Goal: Complete application form: Complete application form

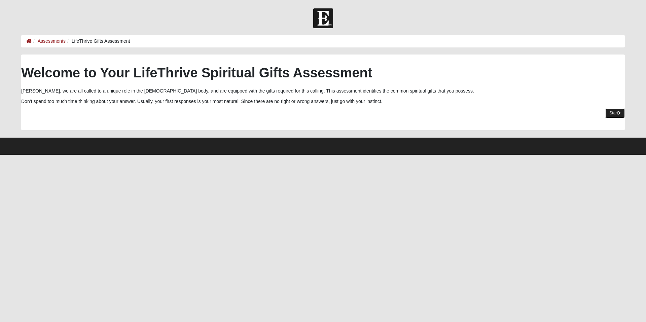
click at [611, 110] on link "Start" at bounding box center [615, 113] width 20 height 10
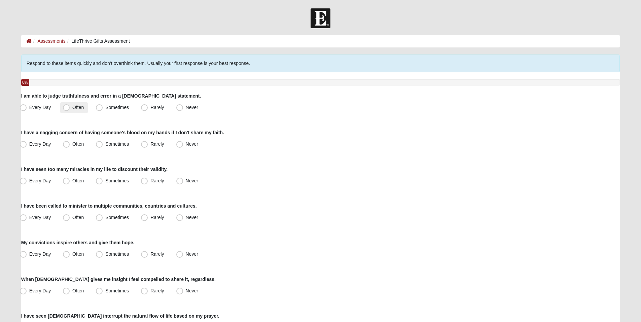
click at [72, 109] on span "Often" at bounding box center [77, 107] width 11 height 5
click at [66, 109] on input "Often" at bounding box center [68, 107] width 4 height 4
radio input "true"
click at [72, 144] on span "Often" at bounding box center [77, 143] width 11 height 5
click at [66, 144] on input "Often" at bounding box center [68, 144] width 4 height 4
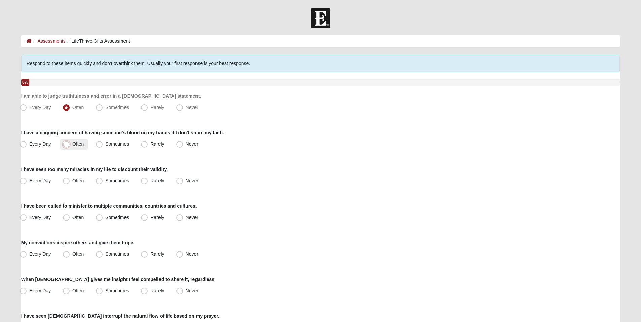
radio input "true"
click at [29, 179] on span "Every Day" at bounding box center [40, 180] width 22 height 5
click at [23, 179] on input "Every Day" at bounding box center [25, 181] width 4 height 4
radio input "true"
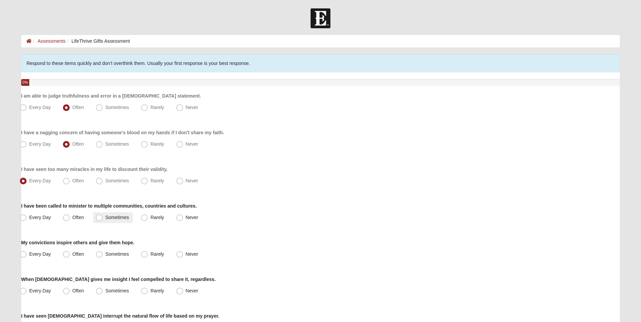
click at [95, 217] on label "Sometimes" at bounding box center [113, 217] width 40 height 11
click at [99, 217] on input "Sometimes" at bounding box center [101, 217] width 4 height 4
radio input "true"
click at [105, 255] on span "Sometimes" at bounding box center [117, 253] width 24 height 5
click at [99, 255] on input "Sometimes" at bounding box center [101, 254] width 4 height 4
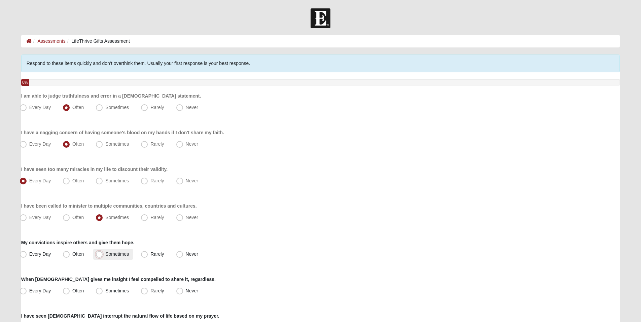
radio input "true"
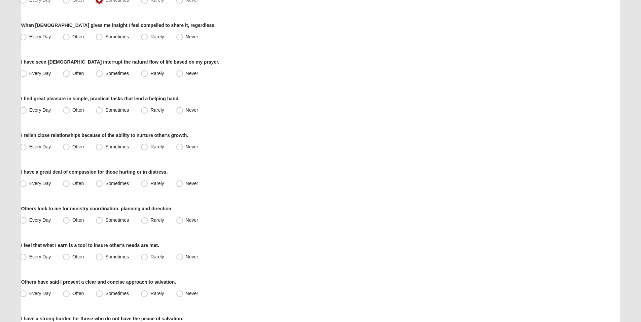
scroll to position [257, 0]
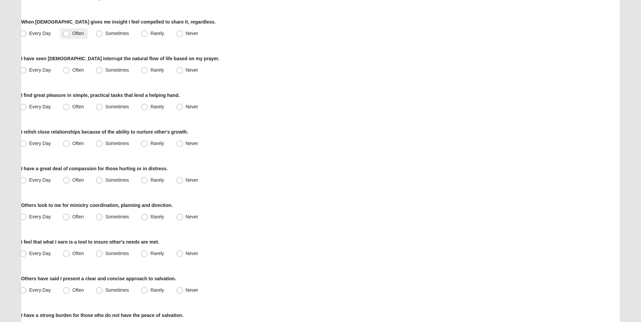
click at [72, 36] on span "Often" at bounding box center [77, 33] width 11 height 5
click at [68, 36] on input "Often" at bounding box center [68, 33] width 4 height 4
radio input "true"
click at [72, 70] on span "Often" at bounding box center [77, 69] width 11 height 5
click at [67, 70] on input "Often" at bounding box center [68, 70] width 4 height 4
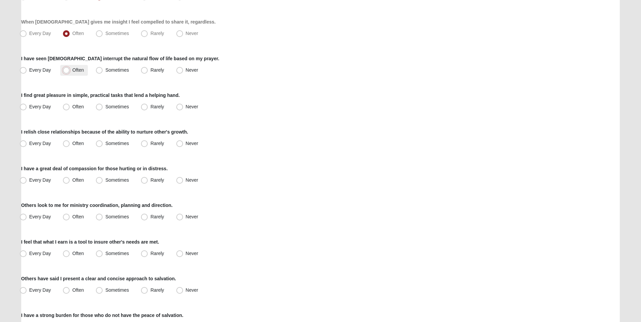
radio input "true"
click at [29, 108] on span "Every Day" at bounding box center [40, 106] width 22 height 5
click at [23, 108] on input "Every Day" at bounding box center [25, 107] width 4 height 4
radio input "true"
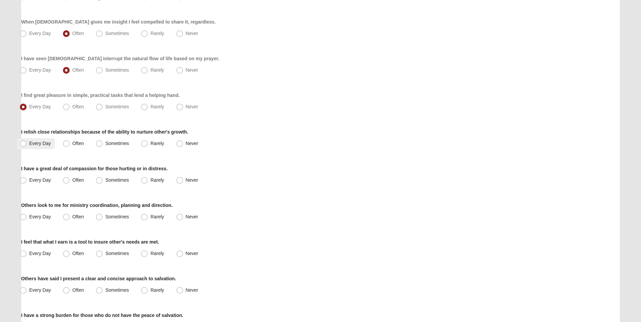
click at [29, 144] on span "Every Day" at bounding box center [40, 143] width 22 height 5
click at [23, 144] on input "Every Day" at bounding box center [25, 143] width 4 height 4
radio input "true"
click at [72, 179] on span "Often" at bounding box center [77, 179] width 11 height 5
click at [67, 179] on input "Often" at bounding box center [68, 180] width 4 height 4
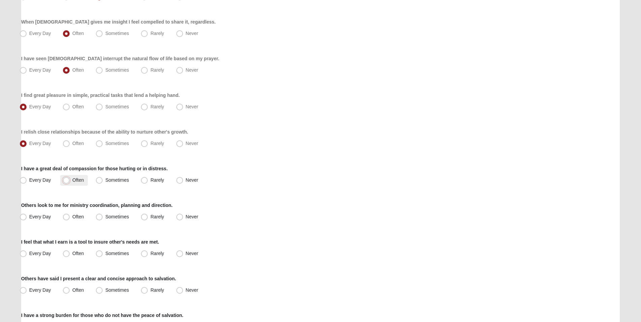
radio input "true"
click at [105, 216] on label "Sometimes" at bounding box center [113, 217] width 40 height 11
click at [103, 216] on input "Sometimes" at bounding box center [101, 217] width 4 height 4
radio input "true"
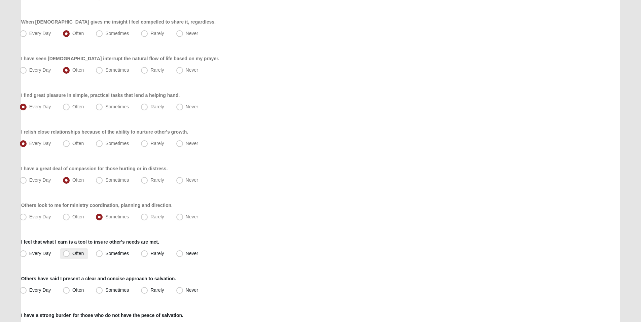
click at [72, 253] on span "Often" at bounding box center [77, 253] width 11 height 5
click at [66, 253] on input "Often" at bounding box center [68, 253] width 4 height 4
radio input "true"
click at [117, 291] on span "Sometimes" at bounding box center [117, 289] width 24 height 5
click at [103, 291] on input "Sometimes" at bounding box center [101, 290] width 4 height 4
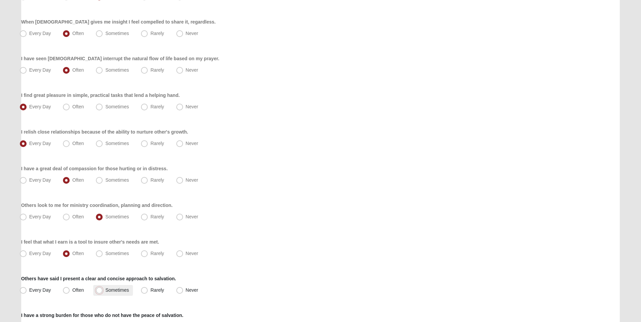
radio input "true"
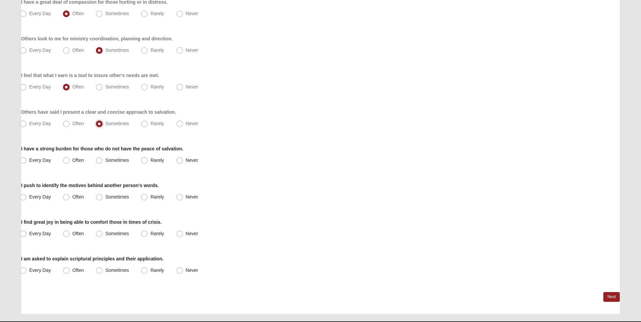
scroll to position [440, 0]
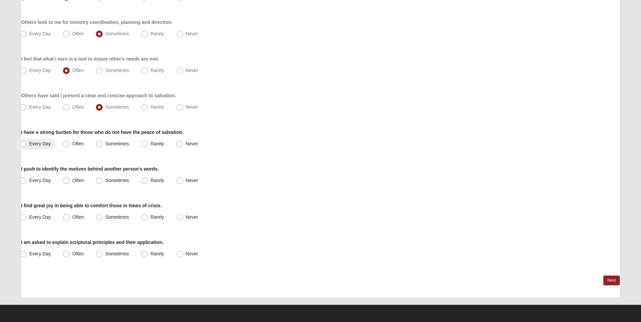
click at [29, 144] on span "Every Day" at bounding box center [40, 143] width 22 height 5
click at [24, 144] on input "Every Day" at bounding box center [25, 144] width 4 height 4
radio input "true"
click at [72, 181] on span "Often" at bounding box center [77, 180] width 11 height 5
click at [67, 181] on input "Often" at bounding box center [68, 180] width 4 height 4
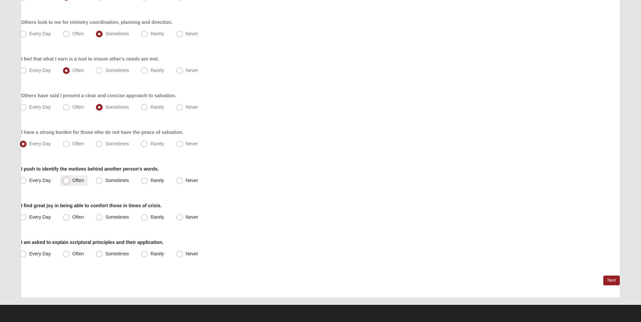
radio input "true"
click at [67, 221] on label "Often" at bounding box center [74, 217] width 28 height 11
click at [67, 219] on input "Often" at bounding box center [68, 217] width 4 height 4
radio input "true"
click at [72, 253] on span "Often" at bounding box center [77, 253] width 11 height 5
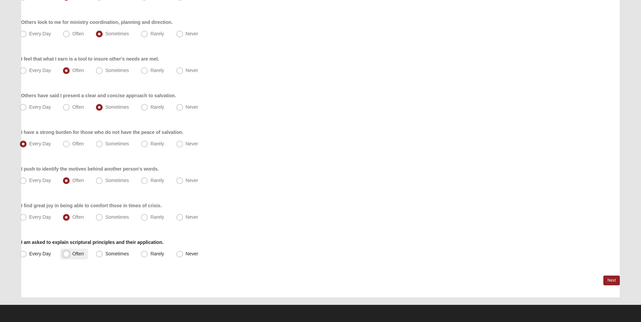
click at [66, 253] on input "Often" at bounding box center [68, 254] width 4 height 4
radio input "true"
click at [607, 280] on link "Next" at bounding box center [611, 280] width 16 height 10
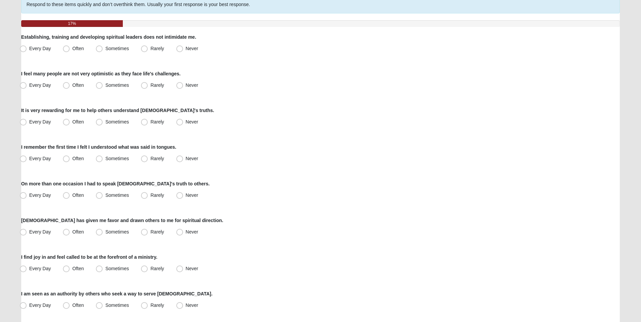
scroll to position [61, 0]
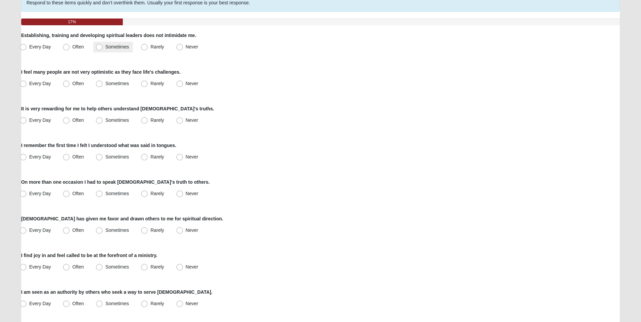
click at [105, 49] on span "Sometimes" at bounding box center [117, 46] width 24 height 5
click at [100, 49] on input "Sometimes" at bounding box center [101, 47] width 4 height 4
radio input "true"
click at [71, 83] on label "Often" at bounding box center [74, 83] width 28 height 11
click at [70, 83] on input "Often" at bounding box center [68, 83] width 4 height 4
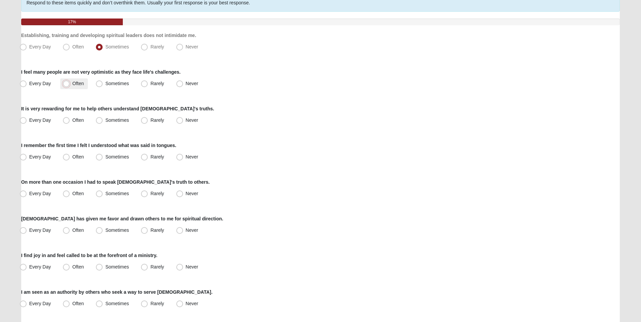
radio input "true"
click at [33, 121] on span "Every Day" at bounding box center [40, 119] width 22 height 5
click at [27, 121] on input "Every Day" at bounding box center [25, 120] width 4 height 4
radio input "true"
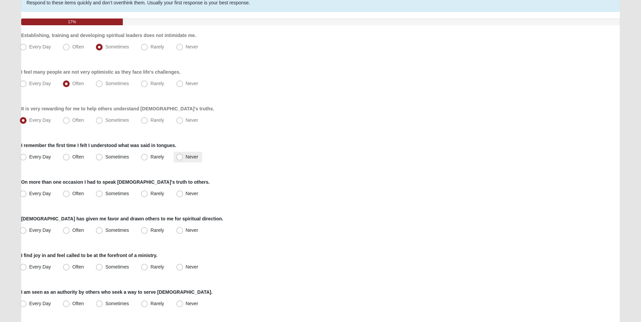
click at [186, 159] on span "Never" at bounding box center [192, 156] width 12 height 5
click at [181, 159] on input "Never" at bounding box center [181, 157] width 4 height 4
radio input "true"
click at [72, 191] on span "Often" at bounding box center [77, 193] width 11 height 5
click at [69, 191] on input "Often" at bounding box center [68, 193] width 4 height 4
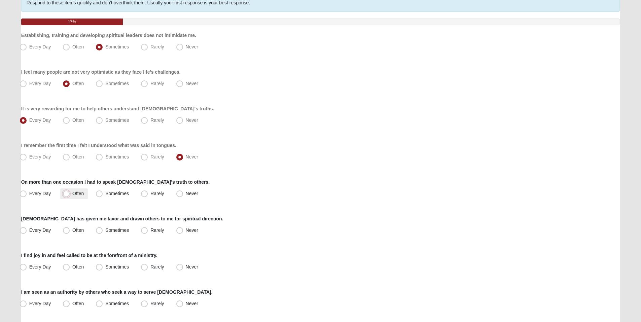
radio input "true"
click at [105, 232] on span "Sometimes" at bounding box center [117, 229] width 24 height 5
click at [102, 232] on input "Sometimes" at bounding box center [101, 230] width 4 height 4
radio input "true"
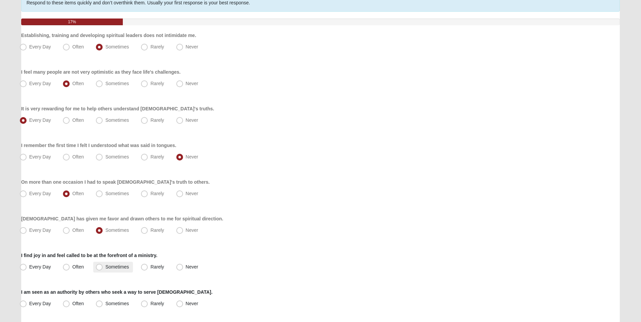
click at [114, 268] on span "Sometimes" at bounding box center [117, 266] width 24 height 5
click at [103, 268] on input "Sometimes" at bounding box center [101, 267] width 4 height 4
radio input "true"
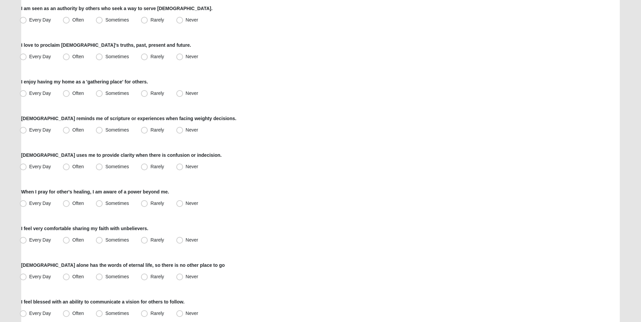
scroll to position [346, 0]
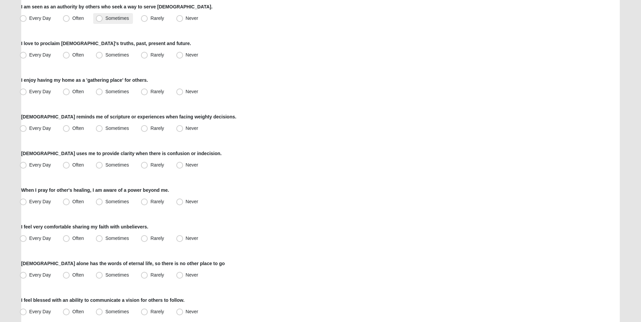
click at [110, 20] on span "Sometimes" at bounding box center [117, 17] width 24 height 5
click at [103, 20] on input "Sometimes" at bounding box center [101, 18] width 4 height 4
radio input "true"
click at [35, 57] on span "Every Day" at bounding box center [40, 54] width 22 height 5
click at [27, 57] on input "Every Day" at bounding box center [25, 55] width 4 height 4
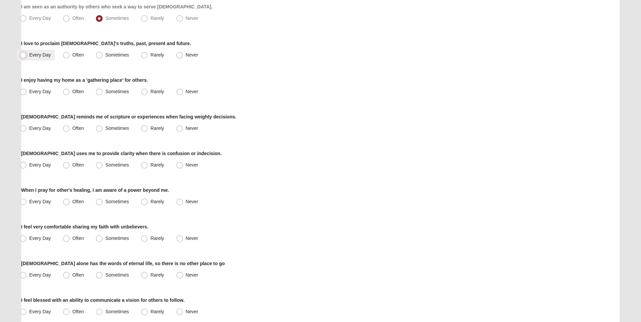
radio input "true"
click at [150, 91] on span "Rarely" at bounding box center [156, 91] width 13 height 5
click at [145, 91] on input "Rarely" at bounding box center [146, 91] width 4 height 4
radio input "true"
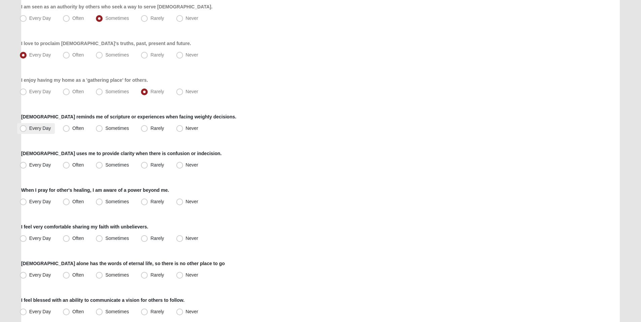
click at [32, 128] on span "Every Day" at bounding box center [40, 127] width 22 height 5
click at [27, 128] on input "Every Day" at bounding box center [25, 128] width 4 height 4
radio input "true"
click at [105, 166] on label "Sometimes" at bounding box center [113, 165] width 40 height 11
click at [103, 166] on input "Sometimes" at bounding box center [101, 165] width 4 height 4
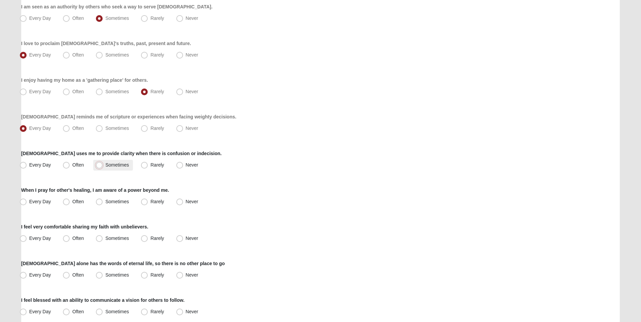
radio input "true"
click at [34, 202] on span "Every Day" at bounding box center [40, 201] width 22 height 5
click at [27, 202] on input "Every Day" at bounding box center [25, 201] width 4 height 4
radio input "true"
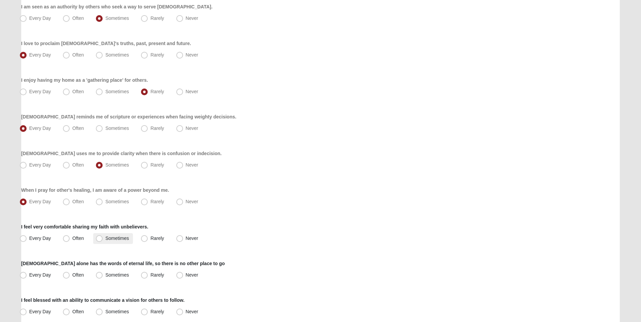
click at [106, 237] on span "Sometimes" at bounding box center [117, 237] width 24 height 5
click at [103, 237] on input "Sometimes" at bounding box center [101, 238] width 4 height 4
radio input "true"
click at [36, 273] on span "Every Day" at bounding box center [40, 274] width 22 height 5
click at [27, 273] on input "Every Day" at bounding box center [25, 275] width 4 height 4
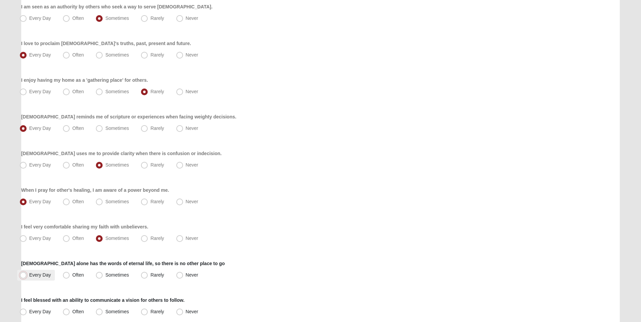
radio input "true"
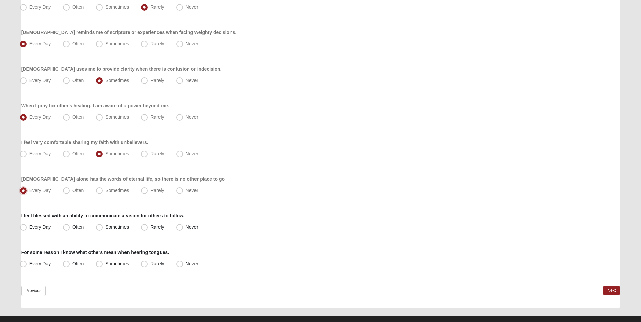
scroll to position [441, 0]
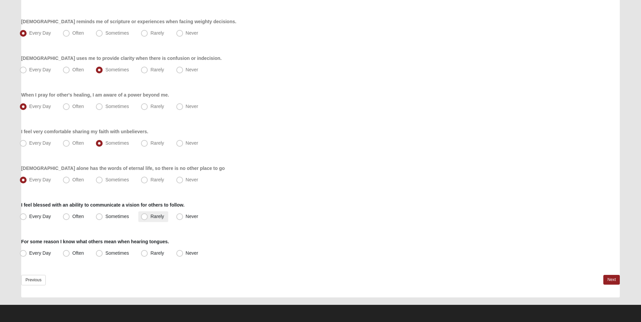
click at [150, 218] on span "Rarely" at bounding box center [156, 216] width 13 height 5
click at [144, 218] on input "Rarely" at bounding box center [146, 216] width 4 height 4
radio input "true"
click at [186, 252] on span "Never" at bounding box center [192, 252] width 12 height 5
click at [179, 252] on input "Never" at bounding box center [181, 253] width 4 height 4
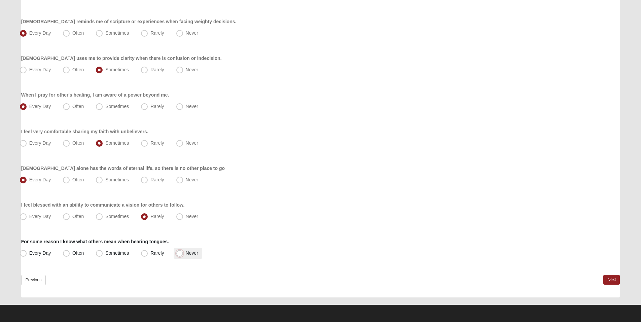
radio input "true"
click at [614, 276] on link "Next" at bounding box center [611, 280] width 16 height 10
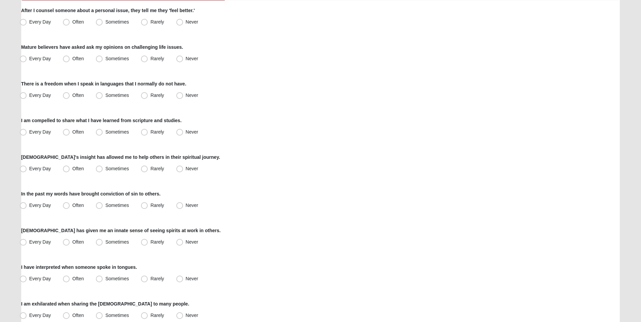
scroll to position [90, 0]
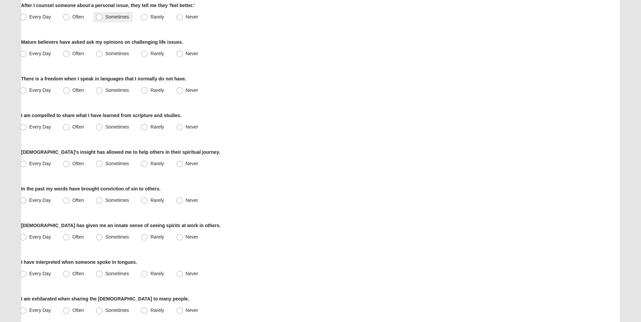
click at [109, 20] on label "Sometimes" at bounding box center [113, 17] width 40 height 11
click at [103, 19] on input "Sometimes" at bounding box center [101, 17] width 4 height 4
radio input "true"
click at [150, 55] on span "Rarely" at bounding box center [156, 53] width 13 height 5
click at [148, 55] on input "Rarely" at bounding box center [146, 53] width 4 height 4
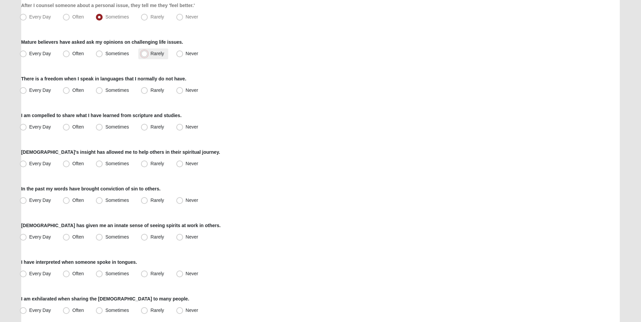
radio input "true"
click at [184, 92] on label "Never" at bounding box center [188, 90] width 29 height 11
click at [183, 92] on input "Never" at bounding box center [181, 90] width 4 height 4
radio input "true"
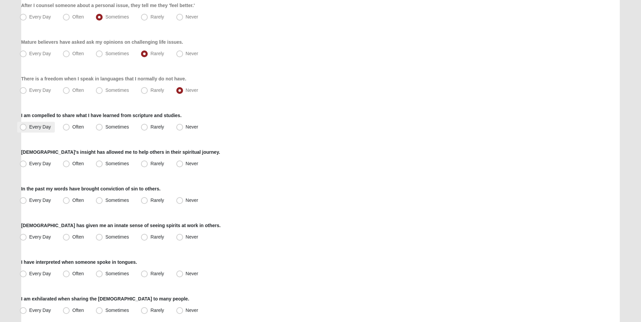
click at [41, 127] on span "Every Day" at bounding box center [40, 126] width 22 height 5
click at [27, 127] on input "Every Day" at bounding box center [25, 127] width 4 height 4
radio input "true"
click at [105, 161] on span "Sometimes" at bounding box center [117, 163] width 24 height 5
click at [100, 161] on input "Sometimes" at bounding box center [101, 163] width 4 height 4
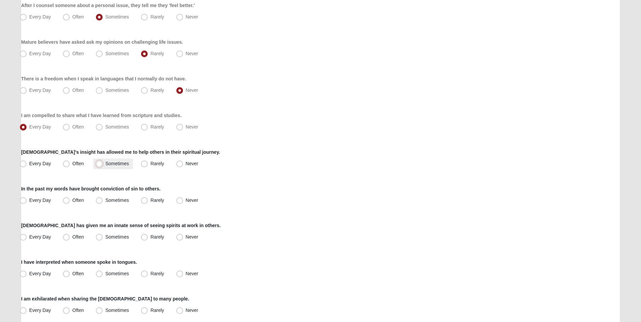
radio input "true"
click at [106, 201] on span "Sometimes" at bounding box center [117, 199] width 24 height 5
click at [103, 201] on input "Sometimes" at bounding box center [101, 200] width 4 height 4
radio input "true"
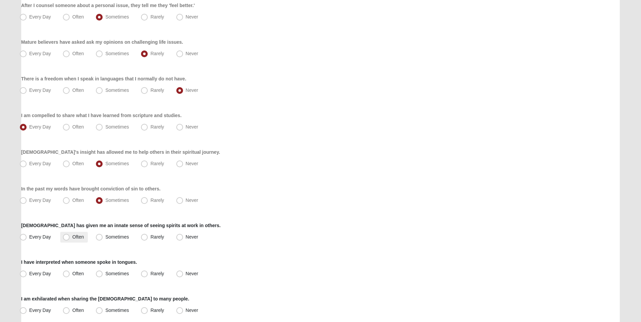
click at [70, 239] on label "Often" at bounding box center [74, 237] width 28 height 11
click at [70, 239] on input "Often" at bounding box center [68, 237] width 4 height 4
radio input "true"
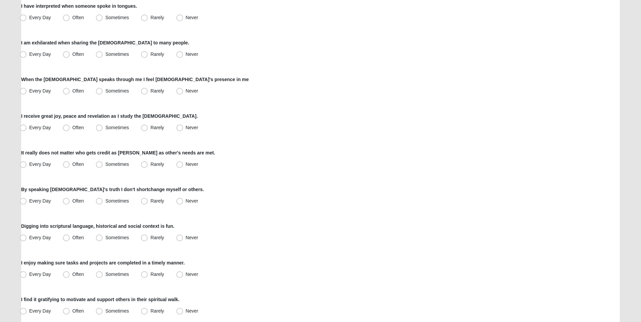
scroll to position [348, 0]
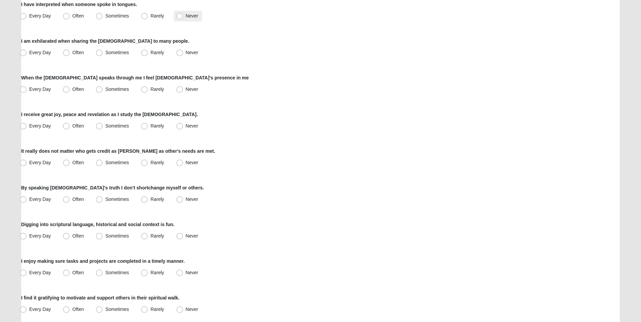
click at [186, 15] on span "Never" at bounding box center [192, 15] width 12 height 5
click at [180, 15] on input "Never" at bounding box center [181, 16] width 4 height 4
radio input "true"
click at [114, 52] on span "Sometimes" at bounding box center [117, 52] width 24 height 5
click at [103, 52] on input "Sometimes" at bounding box center [101, 52] width 4 height 4
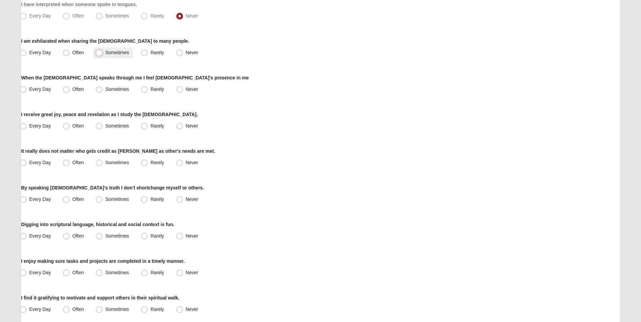
radio input "true"
click at [38, 56] on label "Every Day" at bounding box center [36, 52] width 38 height 11
click at [27, 55] on input "Every Day" at bounding box center [25, 52] width 4 height 4
radio input "true"
click at [35, 89] on span "Every Day" at bounding box center [40, 88] width 22 height 5
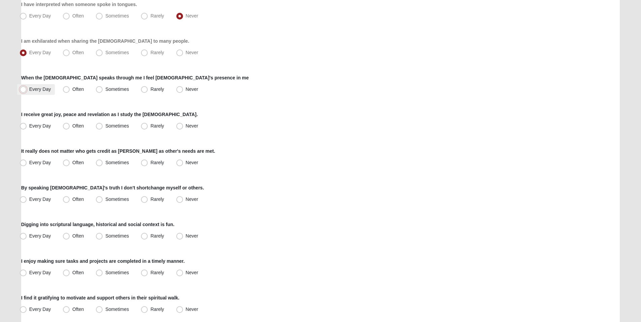
click at [27, 89] on input "Every Day" at bounding box center [25, 89] width 4 height 4
radio input "true"
click at [45, 127] on span "Every Day" at bounding box center [40, 125] width 22 height 5
click at [27, 127] on input "Every Day" at bounding box center [25, 126] width 4 height 4
radio input "true"
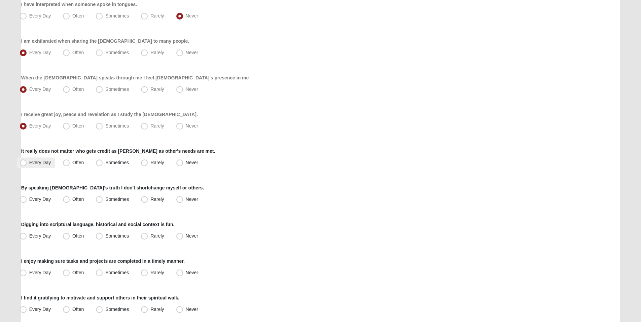
click at [33, 163] on span "Every Day" at bounding box center [40, 162] width 22 height 5
click at [27, 163] on input "Every Day" at bounding box center [25, 162] width 4 height 4
radio input "true"
click at [72, 198] on span "Often" at bounding box center [77, 198] width 11 height 5
click at [67, 198] on input "Often" at bounding box center [68, 199] width 4 height 4
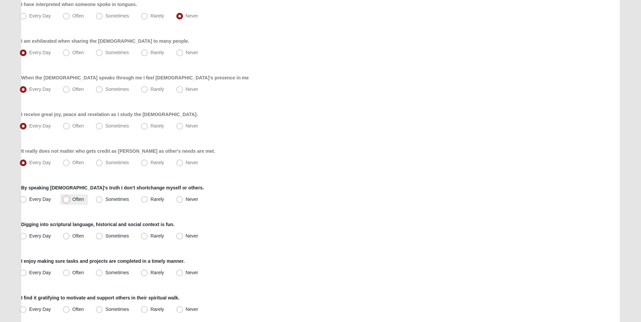
radio input "true"
click at [41, 234] on span "Every Day" at bounding box center [40, 235] width 22 height 5
click at [27, 234] on input "Every Day" at bounding box center [25, 236] width 4 height 4
radio input "true"
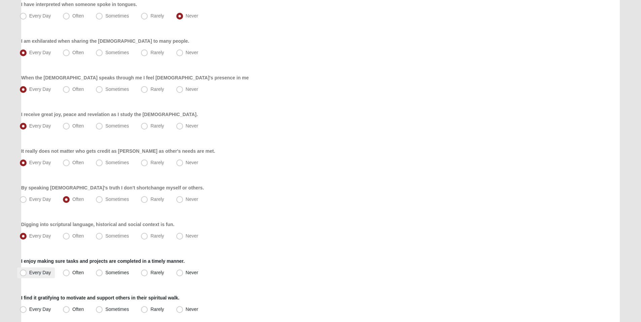
click at [28, 273] on label "Every Day" at bounding box center [36, 272] width 38 height 11
click at [27, 273] on input "Every Day" at bounding box center [25, 272] width 4 height 4
radio input "true"
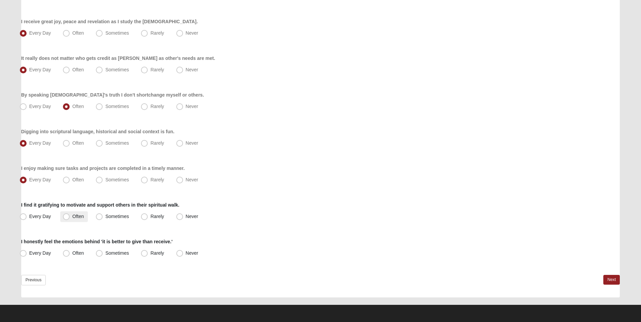
click at [73, 217] on span "Often" at bounding box center [77, 216] width 11 height 5
click at [70, 217] on input "Often" at bounding box center [68, 216] width 4 height 4
radio input "true"
click at [40, 253] on span "Every Day" at bounding box center [40, 252] width 22 height 5
click at [27, 253] on input "Every Day" at bounding box center [25, 253] width 4 height 4
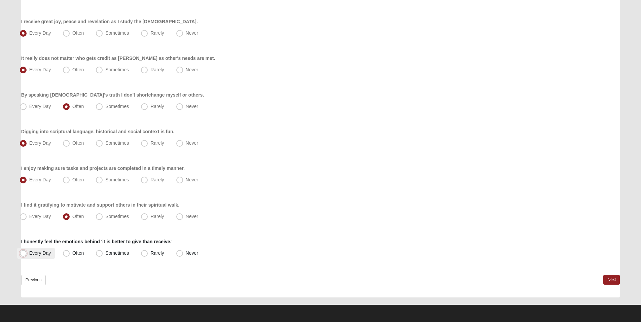
radio input "true"
click at [615, 277] on link "Next" at bounding box center [611, 280] width 16 height 10
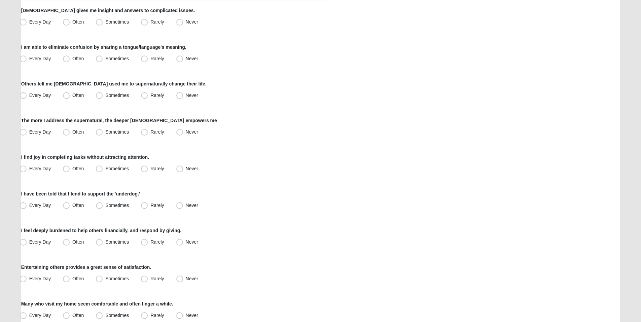
scroll to position [86, 0]
click at [114, 23] on span "Sometimes" at bounding box center [117, 20] width 24 height 5
click at [103, 23] on input "Sometimes" at bounding box center [101, 21] width 4 height 4
radio input "true"
click at [183, 60] on label "Never" at bounding box center [188, 58] width 29 height 11
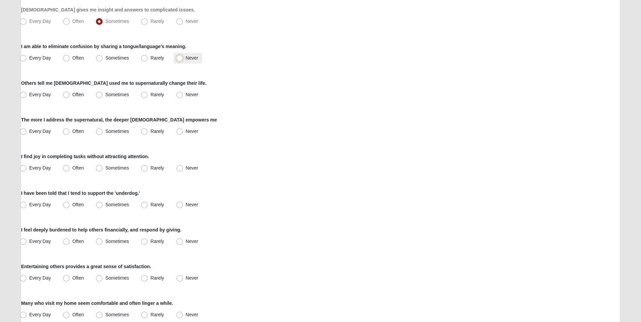
click at [183, 60] on input "Never" at bounding box center [181, 58] width 4 height 4
radio input "true"
click at [154, 94] on span "Rarely" at bounding box center [156, 94] width 13 height 5
click at [148, 94] on input "Rarely" at bounding box center [146, 94] width 4 height 4
radio input "true"
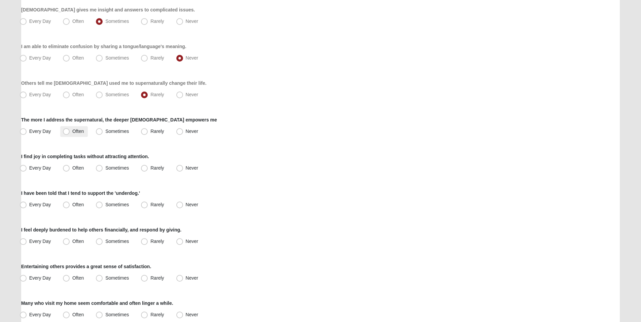
click at [72, 132] on span "Often" at bounding box center [77, 130] width 11 height 5
click at [69, 132] on input "Often" at bounding box center [68, 131] width 4 height 4
radio input "true"
click at [37, 170] on span "Every Day" at bounding box center [40, 167] width 22 height 5
click at [27, 170] on input "Every Day" at bounding box center [25, 168] width 4 height 4
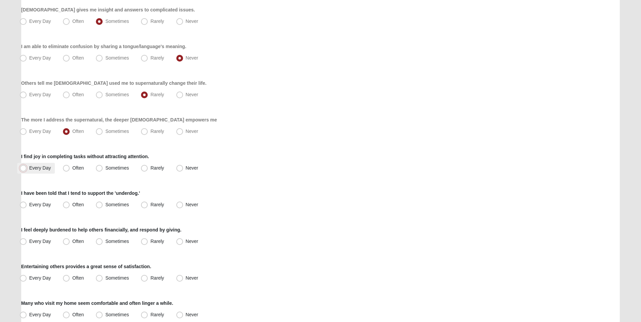
radio input "true"
click at [109, 205] on span "Sometimes" at bounding box center [117, 204] width 24 height 5
click at [103, 205] on input "Sometimes" at bounding box center [101, 204] width 4 height 4
radio input "true"
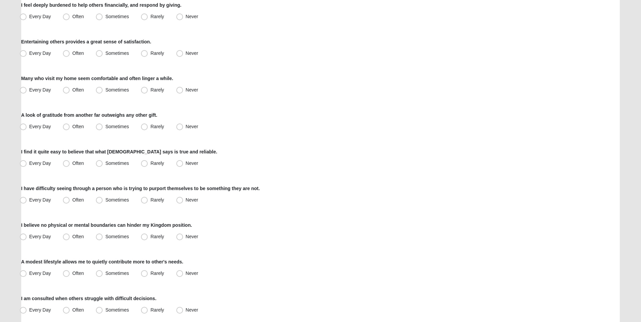
scroll to position [306, 0]
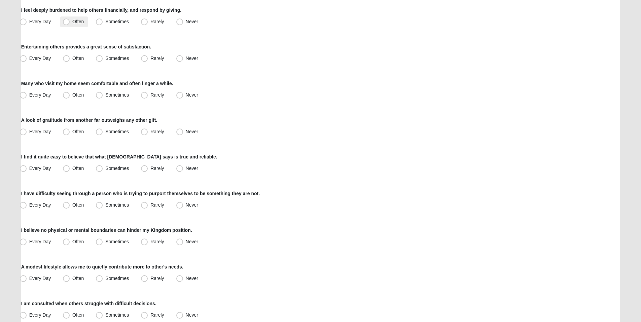
click at [72, 20] on span "Often" at bounding box center [77, 21] width 11 height 5
click at [67, 20] on input "Often" at bounding box center [68, 22] width 4 height 4
radio input "true"
click at [117, 59] on span "Sometimes" at bounding box center [117, 57] width 24 height 5
click at [103, 59] on input "Sometimes" at bounding box center [101, 58] width 4 height 4
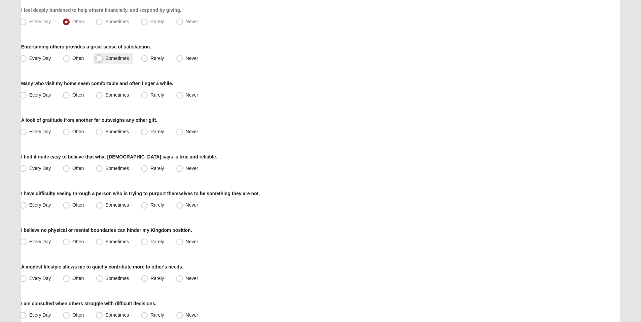
radio input "true"
click at [114, 95] on span "Sometimes" at bounding box center [117, 94] width 24 height 5
click at [103, 95] on input "Sometimes" at bounding box center [101, 95] width 4 height 4
radio input "true"
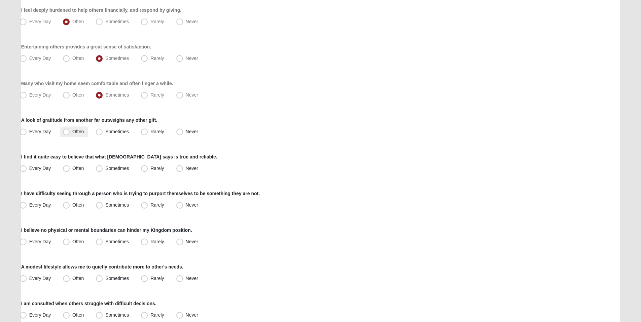
click at [73, 132] on span "Often" at bounding box center [77, 131] width 11 height 5
click at [70, 132] on input "Often" at bounding box center [68, 131] width 4 height 4
radio input "true"
click at [38, 169] on span "Every Day" at bounding box center [40, 167] width 22 height 5
click at [27, 169] on input "Every Day" at bounding box center [25, 168] width 4 height 4
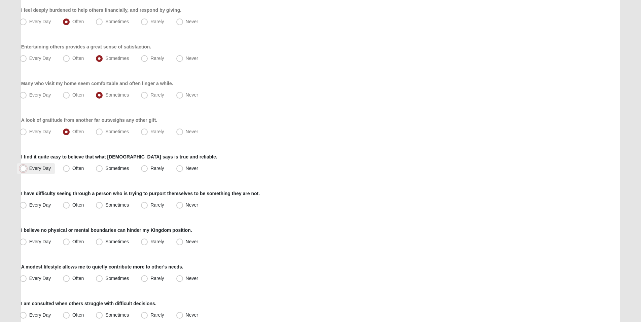
radio input "true"
click at [186, 205] on span "Never" at bounding box center [192, 204] width 12 height 5
click at [179, 205] on input "Never" at bounding box center [181, 205] width 4 height 4
radio input "true"
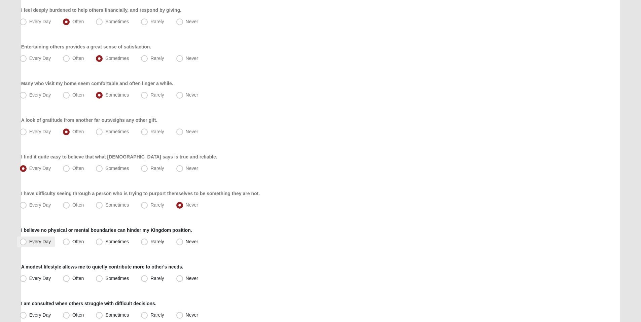
click at [31, 239] on span "Every Day" at bounding box center [40, 241] width 22 height 5
click at [27, 239] on input "Every Day" at bounding box center [25, 241] width 4 height 4
radio input "true"
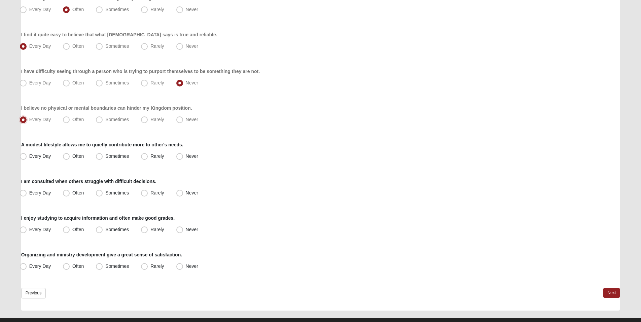
scroll to position [441, 0]
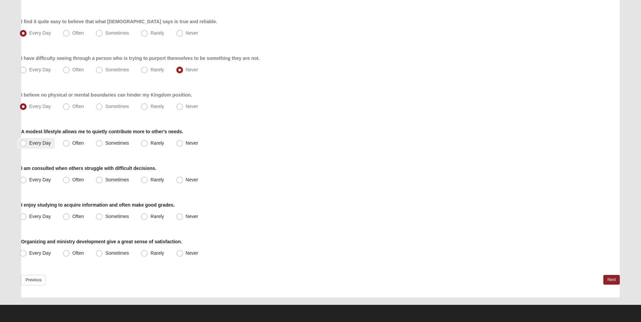
click at [38, 144] on span "Every Day" at bounding box center [40, 142] width 22 height 5
click at [27, 144] on input "Every Day" at bounding box center [25, 143] width 4 height 4
radio input "true"
click at [126, 180] on span "Sometimes" at bounding box center [117, 179] width 24 height 5
click at [103, 180] on input "Sometimes" at bounding box center [101, 180] width 4 height 4
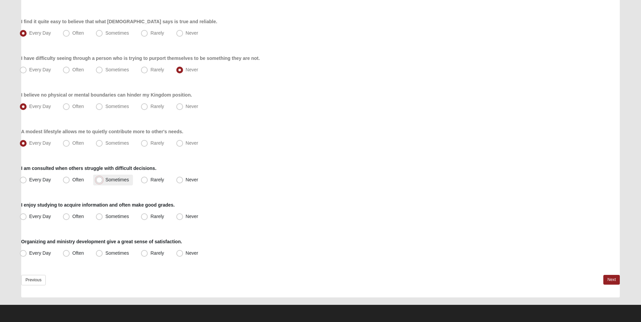
radio input "true"
click at [33, 217] on span "Every Day" at bounding box center [40, 216] width 22 height 5
click at [27, 217] on input "Every Day" at bounding box center [25, 216] width 4 height 4
radio input "true"
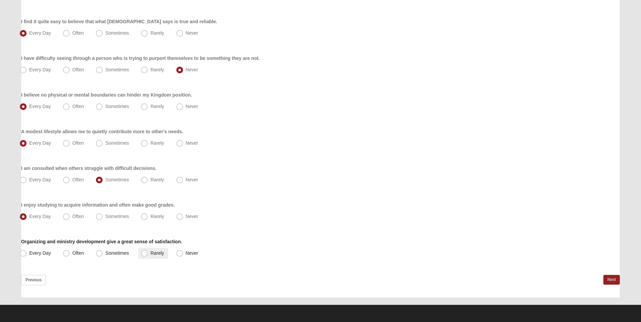
click at [148, 254] on label "Rarely" at bounding box center [153, 253] width 30 height 11
click at [148, 254] on input "Rarely" at bounding box center [146, 253] width 4 height 4
radio input "true"
click at [610, 276] on link "Next" at bounding box center [611, 280] width 16 height 10
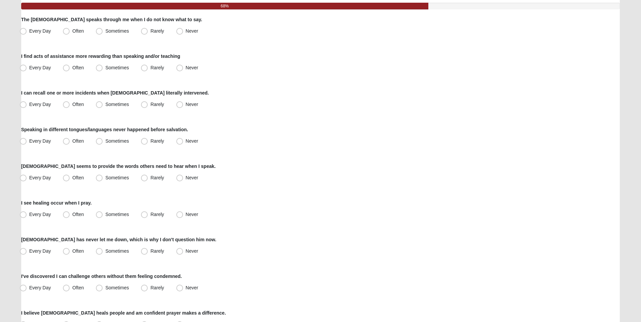
scroll to position [77, 0]
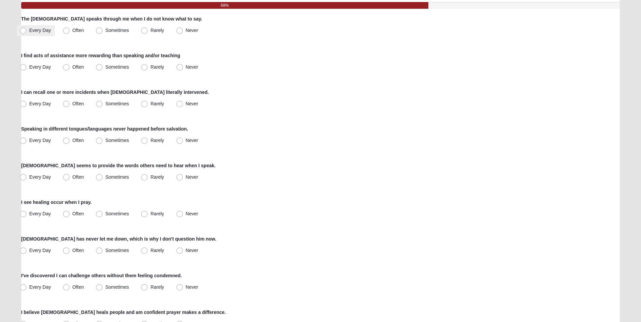
click at [27, 33] on label "Every Day" at bounding box center [36, 30] width 38 height 11
click at [27, 33] on input "Every Day" at bounding box center [25, 30] width 4 height 4
radio input "true"
click at [72, 67] on span "Often" at bounding box center [77, 66] width 11 height 5
click at [68, 67] on input "Often" at bounding box center [68, 67] width 4 height 4
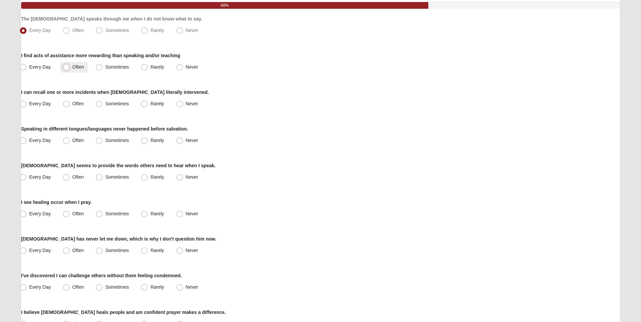
radio input "true"
click at [33, 104] on span "Every Day" at bounding box center [40, 103] width 22 height 5
click at [27, 104] on input "Every Day" at bounding box center [25, 104] width 4 height 4
radio input "true"
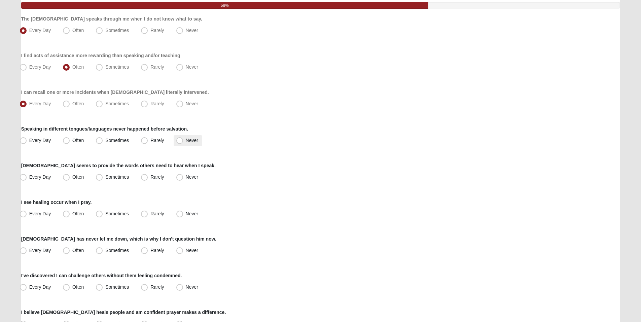
click at [186, 142] on span "Never" at bounding box center [192, 140] width 12 height 5
click at [181, 142] on input "Never" at bounding box center [181, 140] width 4 height 4
radio input "true"
click at [70, 182] on label "Often" at bounding box center [74, 177] width 28 height 11
click at [70, 179] on input "Often" at bounding box center [68, 177] width 4 height 4
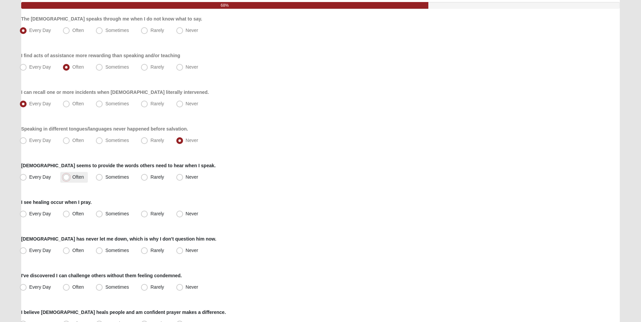
radio input "true"
click at [117, 215] on span "Sometimes" at bounding box center [117, 213] width 24 height 5
click at [103, 215] on input "Sometimes" at bounding box center [101, 214] width 4 height 4
radio input "true"
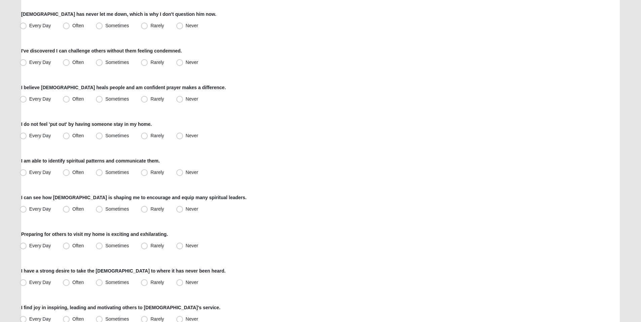
scroll to position [302, 0]
click at [42, 25] on span "Every Day" at bounding box center [40, 24] width 22 height 5
click at [27, 25] on input "Every Day" at bounding box center [25, 25] width 4 height 4
radio input "true"
click at [72, 24] on span "Often" at bounding box center [77, 24] width 11 height 5
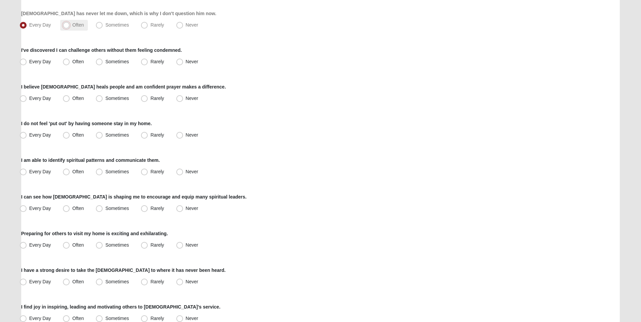
click at [67, 24] on input "Often" at bounding box center [68, 25] width 4 height 4
radio input "true"
click at [109, 64] on span "Sometimes" at bounding box center [117, 61] width 24 height 5
click at [103, 64] on input "Sometimes" at bounding box center [101, 62] width 4 height 4
radio input "true"
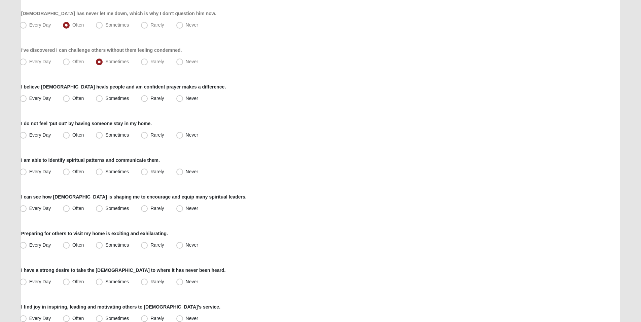
click at [263, 137] on div "Every Day Often Sometimes Rarely Never" at bounding box center [320, 135] width 599 height 11
click at [29, 98] on span "Every Day" at bounding box center [40, 98] width 22 height 5
click at [27, 98] on input "Every Day" at bounding box center [25, 98] width 4 height 4
radio input "true"
click at [152, 134] on span "Rarely" at bounding box center [156, 134] width 13 height 5
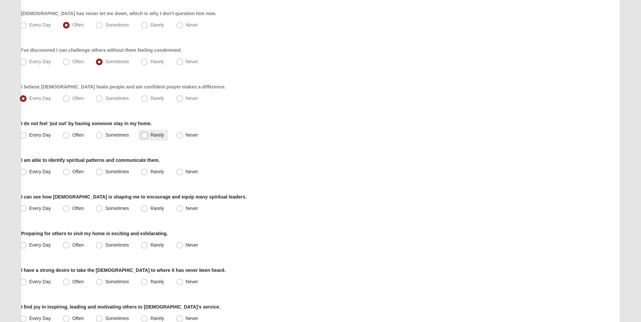
click at [148, 134] on input "Rarely" at bounding box center [146, 135] width 4 height 4
radio input "true"
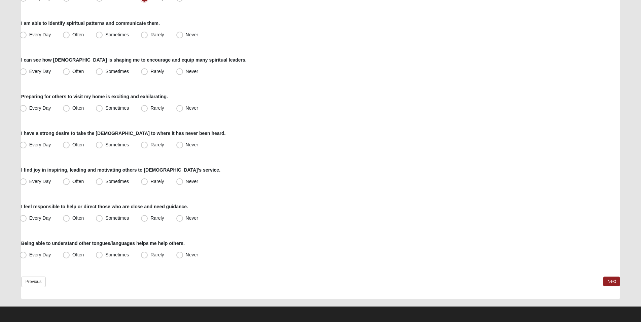
scroll to position [441, 0]
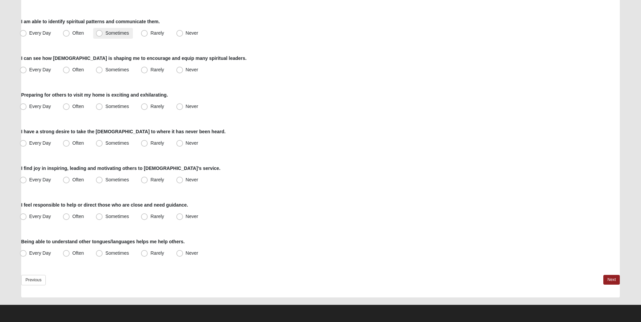
click at [112, 32] on span "Sometimes" at bounding box center [117, 32] width 24 height 5
click at [103, 32] on input "Sometimes" at bounding box center [101, 33] width 4 height 4
radio input "true"
click at [151, 71] on span "Rarely" at bounding box center [156, 69] width 13 height 5
click at [148, 71] on input "Rarely" at bounding box center [146, 70] width 4 height 4
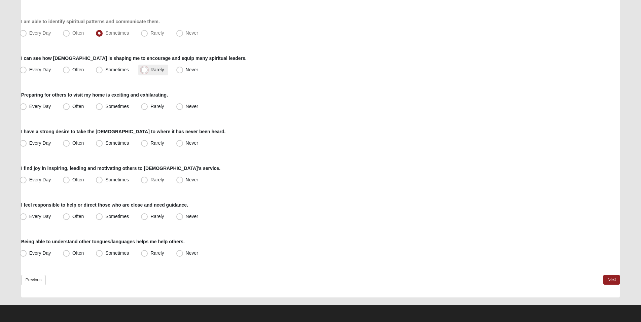
radio input "true"
click at [154, 107] on span "Rarely" at bounding box center [156, 106] width 13 height 5
click at [148, 107] on input "Rarely" at bounding box center [146, 106] width 4 height 4
radio input "true"
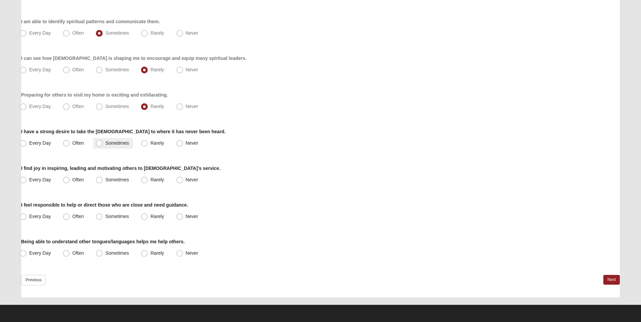
click at [109, 139] on label "Sometimes" at bounding box center [113, 143] width 40 height 11
click at [103, 141] on input "Sometimes" at bounding box center [101, 143] width 4 height 4
radio input "true"
click at [79, 182] on span "Often" at bounding box center [77, 179] width 11 height 5
click at [70, 182] on input "Often" at bounding box center [68, 180] width 4 height 4
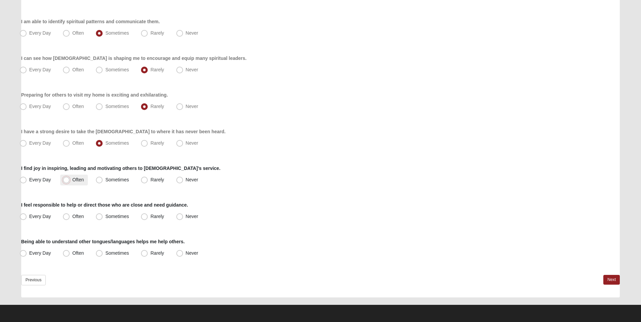
radio input "true"
click at [105, 214] on span "Sometimes" at bounding box center [117, 216] width 24 height 5
click at [101, 214] on input "Sometimes" at bounding box center [101, 216] width 4 height 4
radio input "true"
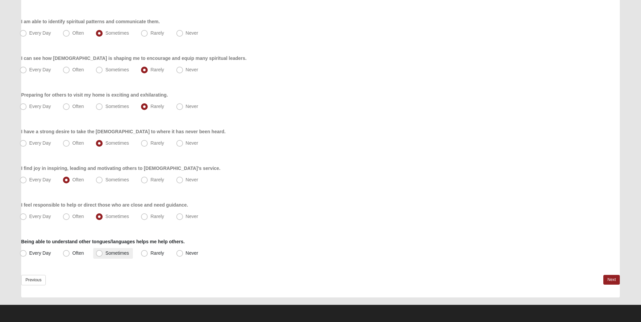
click at [108, 253] on span "Sometimes" at bounding box center [117, 252] width 24 height 5
click at [103, 253] on input "Sometimes" at bounding box center [101, 253] width 4 height 4
radio input "true"
click at [612, 276] on link "Next" at bounding box center [611, 280] width 16 height 10
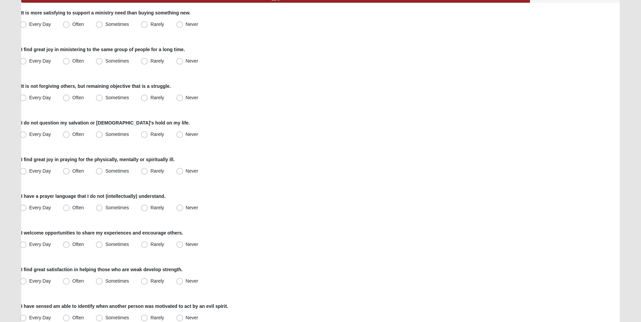
scroll to position [85, 0]
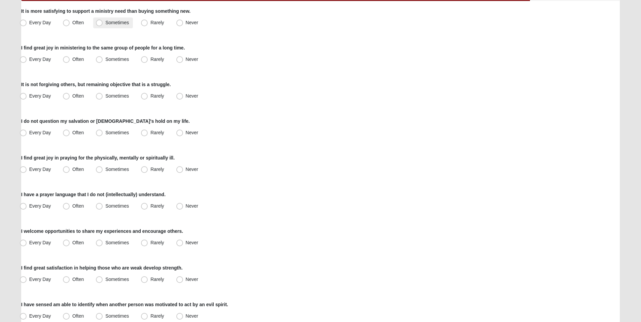
click at [107, 23] on span "Sometimes" at bounding box center [117, 22] width 24 height 5
click at [103, 23] on input "Sometimes" at bounding box center [101, 23] width 4 height 4
radio input "true"
click at [108, 61] on span "Sometimes" at bounding box center [117, 59] width 24 height 5
click at [103, 61] on input "Sometimes" at bounding box center [101, 59] width 4 height 4
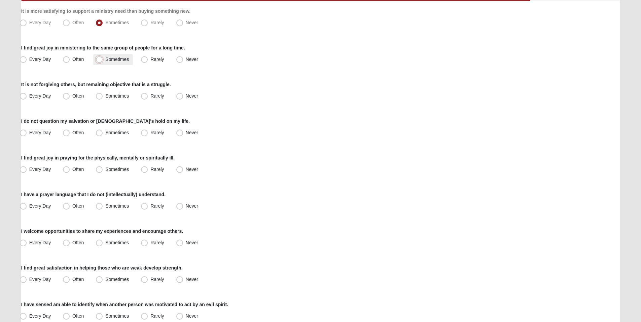
radio input "true"
click at [108, 96] on span "Sometimes" at bounding box center [117, 95] width 24 height 5
click at [103, 96] on input "Sometimes" at bounding box center [101, 96] width 4 height 4
radio input "true"
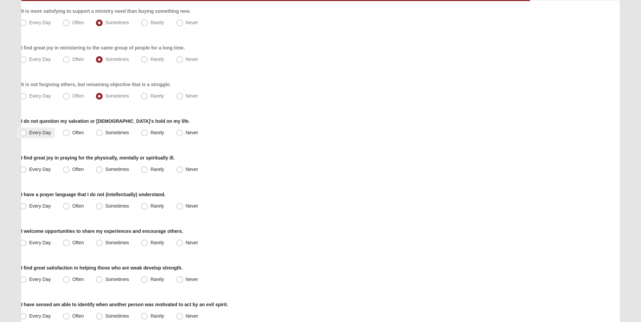
click at [42, 133] on span "Every Day" at bounding box center [40, 132] width 22 height 5
click at [27, 133] on input "Every Day" at bounding box center [25, 133] width 4 height 4
radio input "true"
click at [187, 133] on span "Never" at bounding box center [192, 132] width 12 height 5
click at [183, 133] on input "Never" at bounding box center [181, 133] width 4 height 4
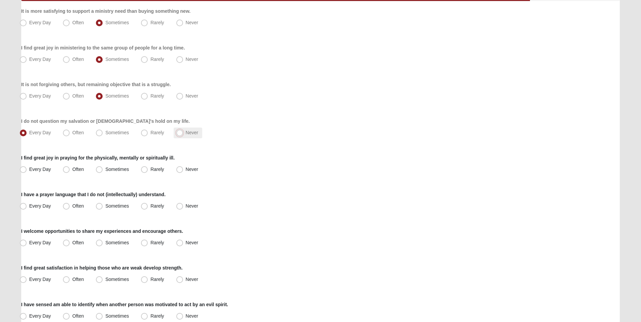
radio input "true"
click at [112, 170] on span "Sometimes" at bounding box center [117, 168] width 24 height 5
click at [103, 170] on input "Sometimes" at bounding box center [101, 169] width 4 height 4
radio input "true"
click at [189, 208] on span "Never" at bounding box center [192, 205] width 12 height 5
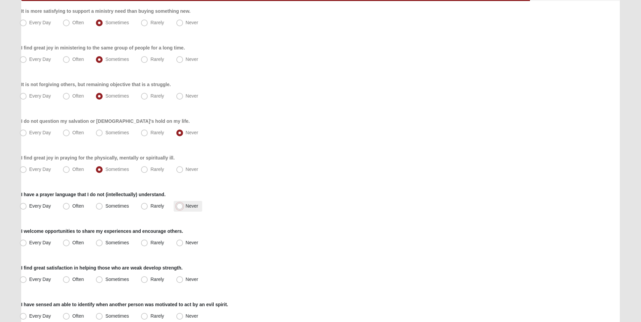
click at [183, 208] on input "Never" at bounding box center [181, 206] width 4 height 4
radio input "true"
click at [117, 244] on span "Sometimes" at bounding box center [117, 242] width 24 height 5
click at [103, 244] on input "Sometimes" at bounding box center [101, 242] width 4 height 4
radio input "true"
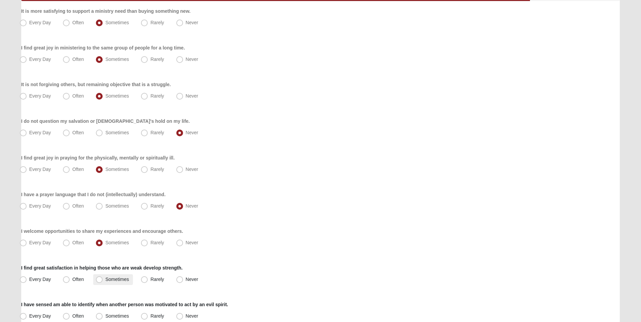
click at [119, 283] on label "Sometimes" at bounding box center [113, 279] width 40 height 11
click at [103, 282] on input "Sometimes" at bounding box center [101, 279] width 4 height 4
radio input "true"
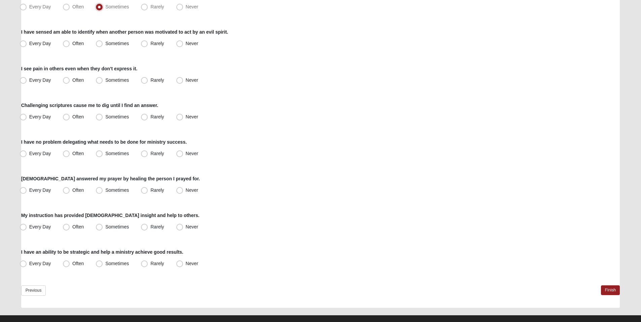
scroll to position [368, 0]
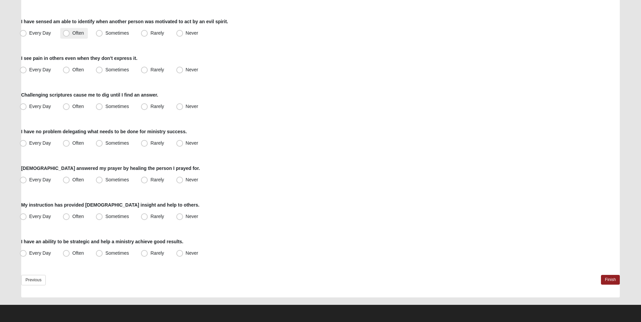
click at [78, 36] on label "Often" at bounding box center [74, 33] width 28 height 11
click at [70, 35] on input "Often" at bounding box center [68, 33] width 4 height 4
radio input "true"
click at [110, 72] on span "Sometimes" at bounding box center [117, 69] width 24 height 5
click at [103, 72] on input "Sometimes" at bounding box center [101, 70] width 4 height 4
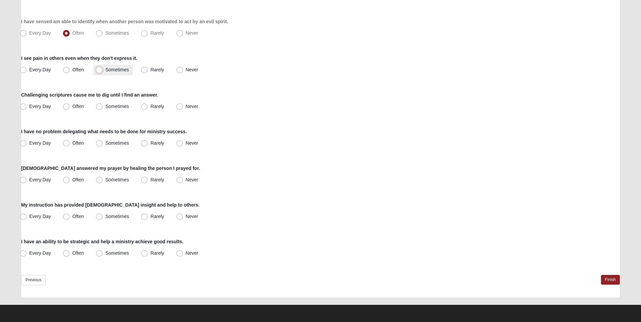
radio input "true"
click at [71, 106] on label "Often" at bounding box center [74, 106] width 28 height 11
click at [70, 106] on input "Often" at bounding box center [68, 106] width 4 height 4
radio input "true"
click at [149, 143] on label "Rarely" at bounding box center [153, 143] width 30 height 11
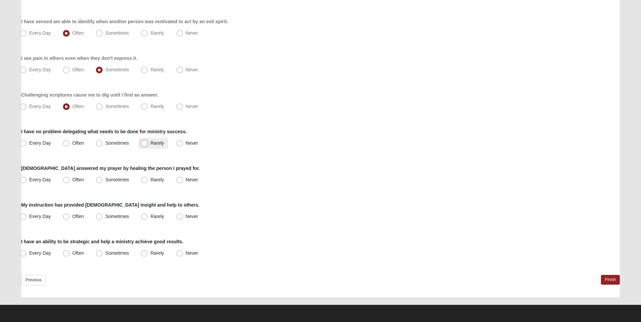
click at [148, 143] on input "Rarely" at bounding box center [146, 143] width 4 height 4
radio input "true"
click at [81, 146] on label "Often" at bounding box center [74, 143] width 28 height 11
click at [70, 145] on input "Often" at bounding box center [68, 143] width 4 height 4
radio input "true"
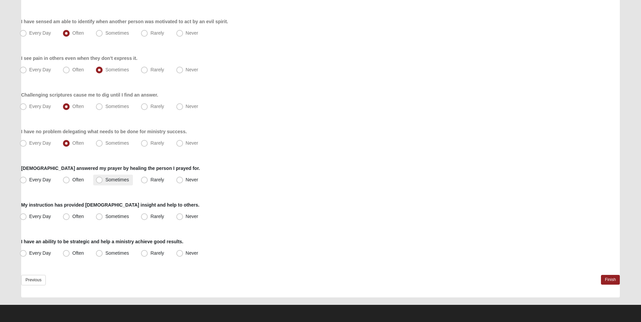
click at [109, 180] on span "Sometimes" at bounding box center [117, 179] width 24 height 5
click at [103, 180] on input "Sometimes" at bounding box center [101, 180] width 4 height 4
radio input "true"
click at [107, 219] on label "Sometimes" at bounding box center [113, 216] width 40 height 11
click at [103, 219] on input "Sometimes" at bounding box center [101, 216] width 4 height 4
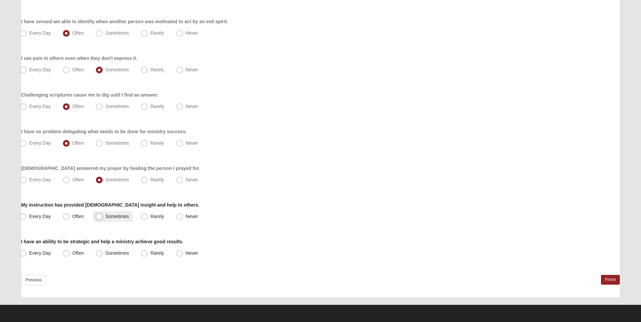
radio input "true"
click at [109, 254] on span "Sometimes" at bounding box center [117, 252] width 24 height 5
click at [103, 254] on input "Sometimes" at bounding box center [101, 253] width 4 height 4
radio input "true"
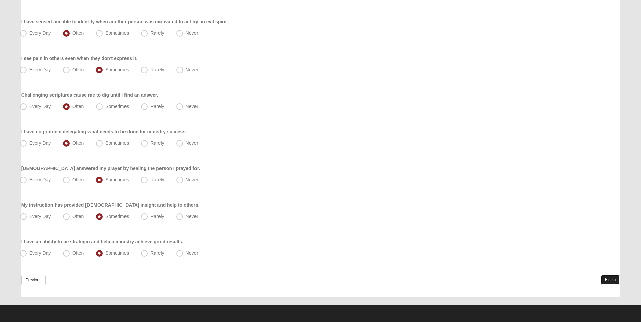
click at [619, 280] on link "Finish" at bounding box center [610, 280] width 19 height 10
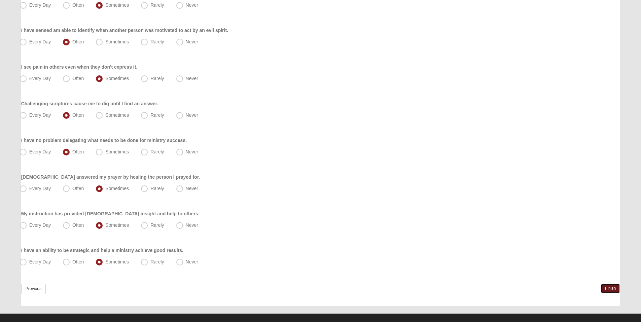
scroll to position [399, 0]
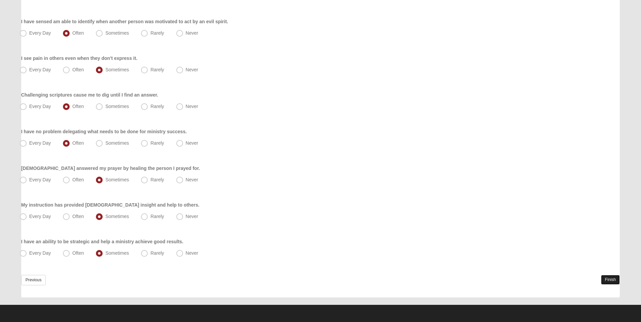
click at [606, 280] on link "Finish" at bounding box center [610, 280] width 19 height 10
